Goal: Find specific page/section: Find specific page/section

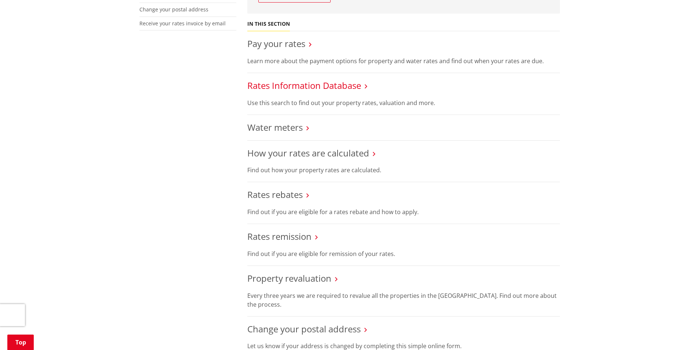
scroll to position [110, 0]
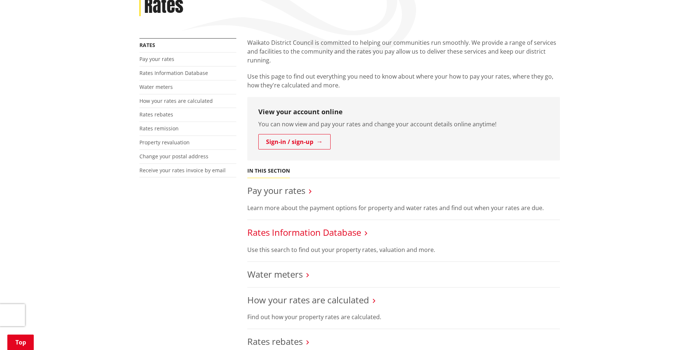
click at [293, 233] on link "Rates Information Database" at bounding box center [304, 232] width 114 height 12
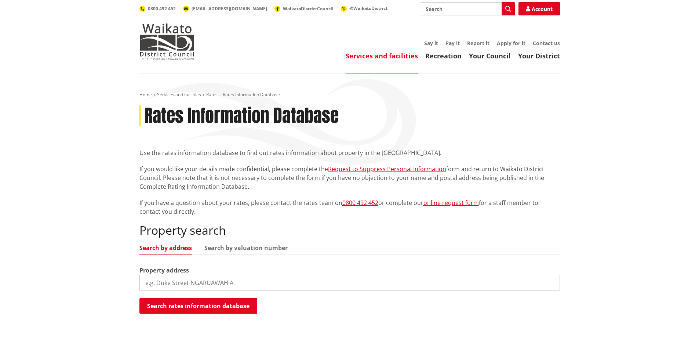
scroll to position [37, 0]
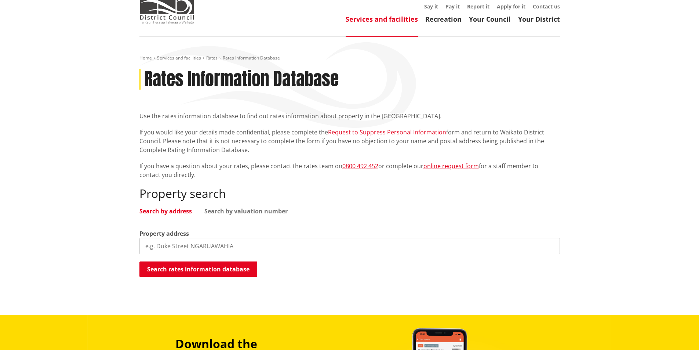
click at [193, 248] on input "search" at bounding box center [349, 246] width 421 height 16
type input "The [GEOGRAPHIC_DATA]"
click at [199, 272] on button "Search rates information database" at bounding box center [198, 268] width 118 height 15
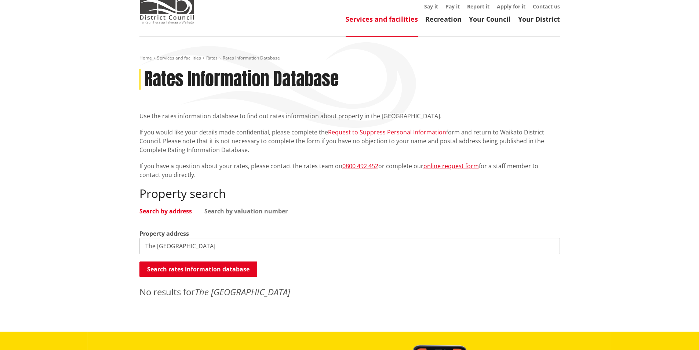
drag, startPoint x: 192, startPoint y: 247, endPoint x: 95, endPoint y: 242, distance: 97.1
click at [95, 247] on div "Home Services and facilities Rates Rates Information Database Rates Information…" at bounding box center [349, 184] width 699 height 295
type input "\"
